Goal: Find specific page/section: Find specific page/section

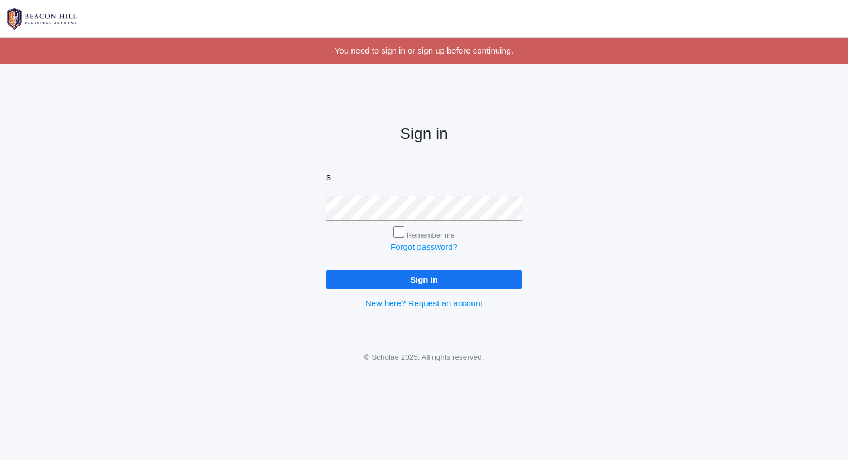
type input "sarah@beaconhillclassical.org"
click at [326, 271] on input "Sign in" at bounding box center [423, 280] width 195 height 18
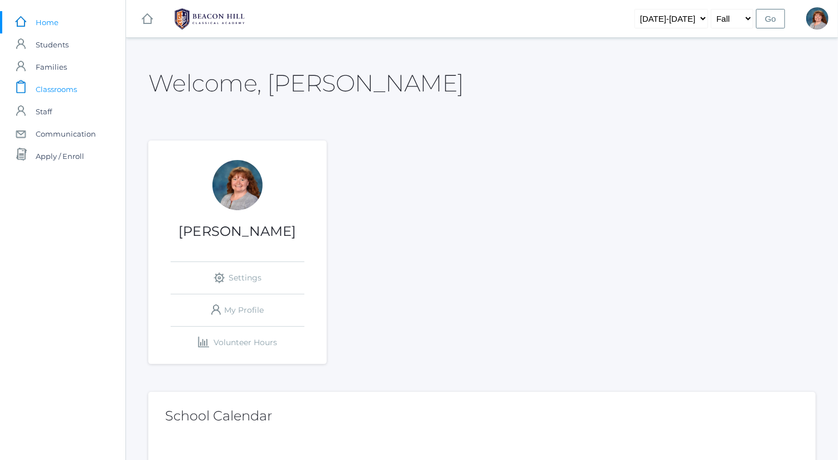
click at [84, 84] on link "icons/clipboard/plain Created with Sketch. Classrooms" at bounding box center [63, 89] width 126 height 22
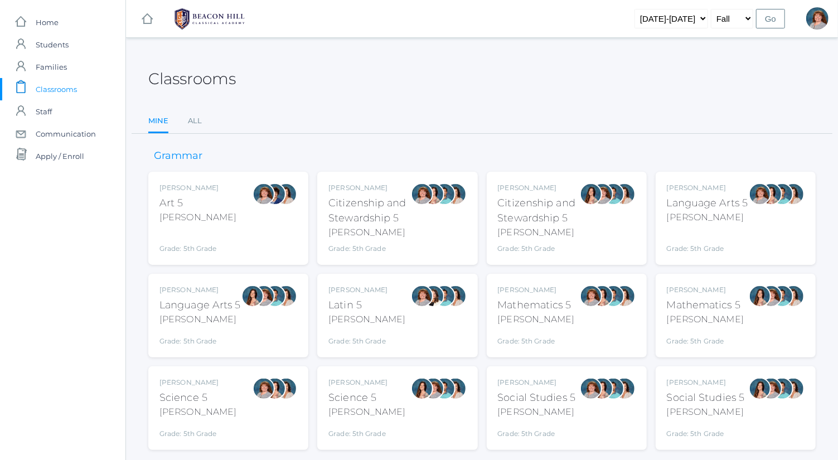
click at [575, 318] on div "Sarah Bence Mathematics 5 Bence Grade: 5th Grade 05MATH" at bounding box center [567, 315] width 138 height 61
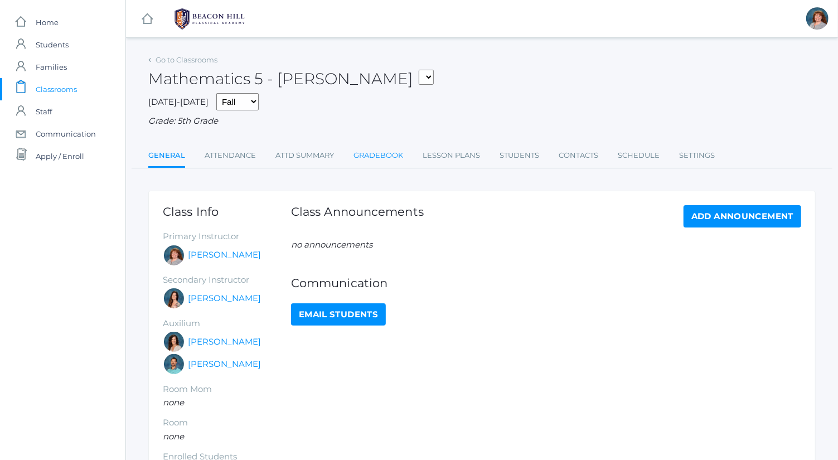
click at [384, 165] on link "Gradebook" at bounding box center [379, 155] width 50 height 22
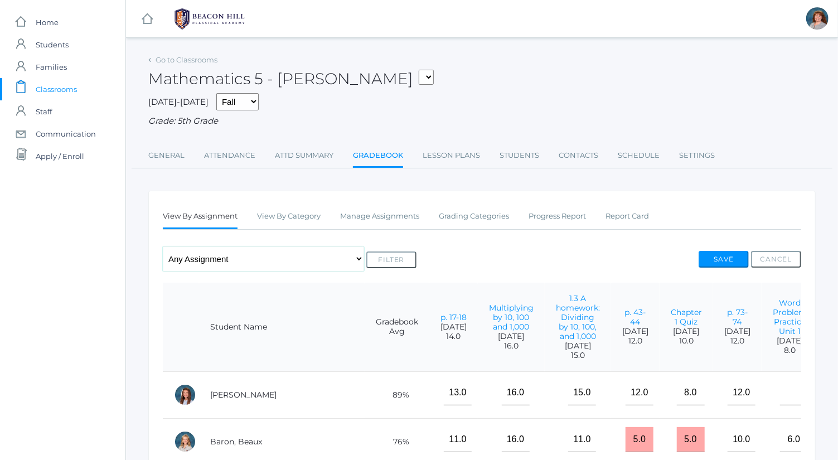
click at [250, 263] on select "Any Assignment Category: Exercises - Word Problem Practice Unit 1 - p. 17-18 - …" at bounding box center [263, 259] width 201 height 25
select select "10146"
click at [163, 247] on select "Any Assignment Category: Exercises - Word Problem Practice Unit 1 - p. 17-18 - …" at bounding box center [263, 259] width 201 height 25
click at [390, 257] on button "Filter" at bounding box center [391, 260] width 50 height 17
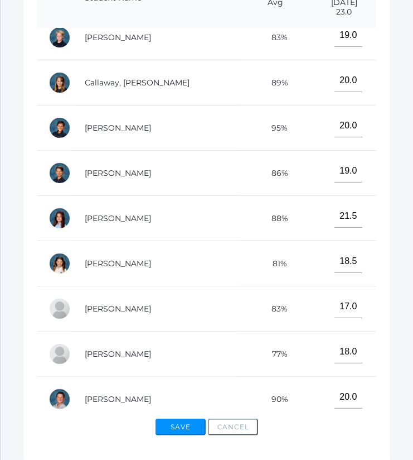
scroll to position [104, 0]
